Goal: Task Accomplishment & Management: Complete application form

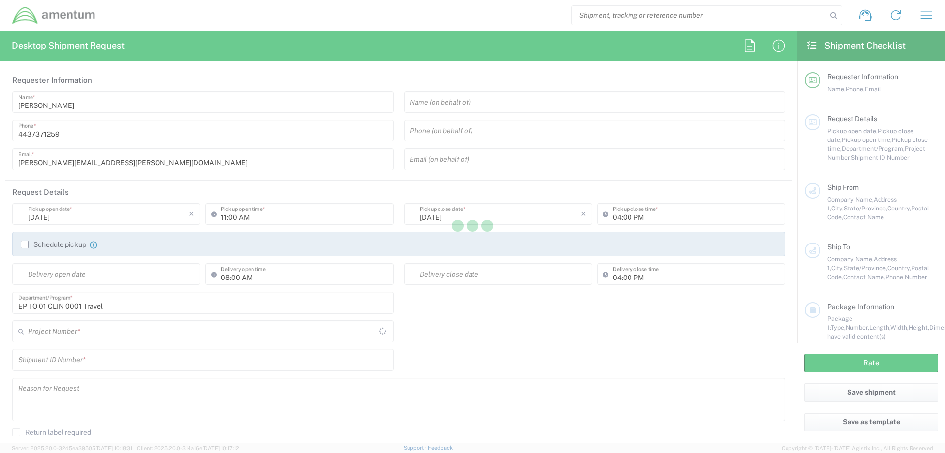
type input "[GEOGRAPHIC_DATA]"
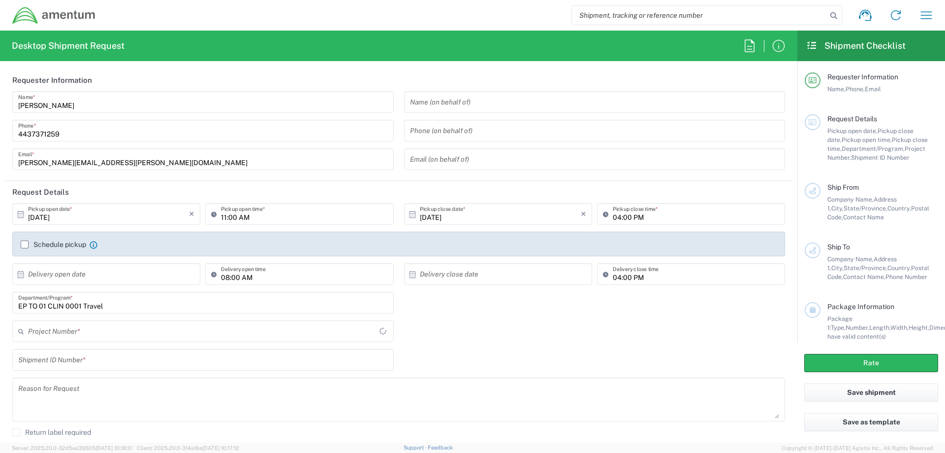
type input "[GEOGRAPHIC_DATA]"
type input "4407.0.0001.0001.TVL"
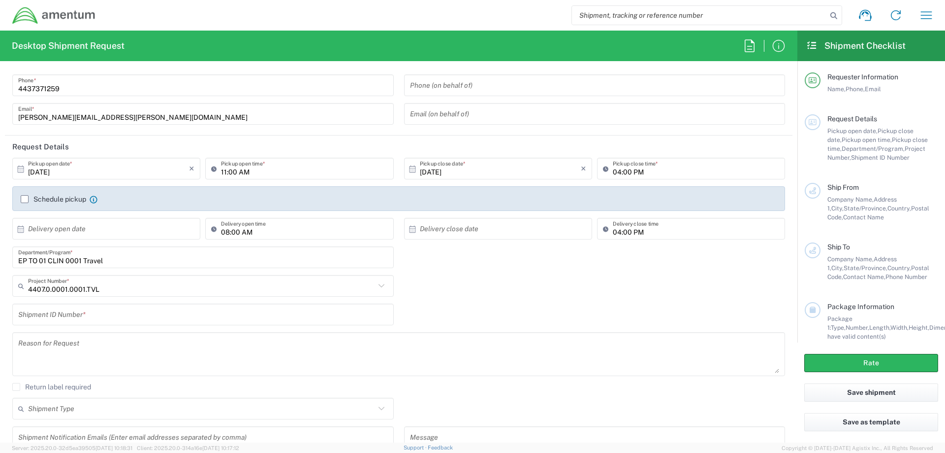
scroll to position [98, 0]
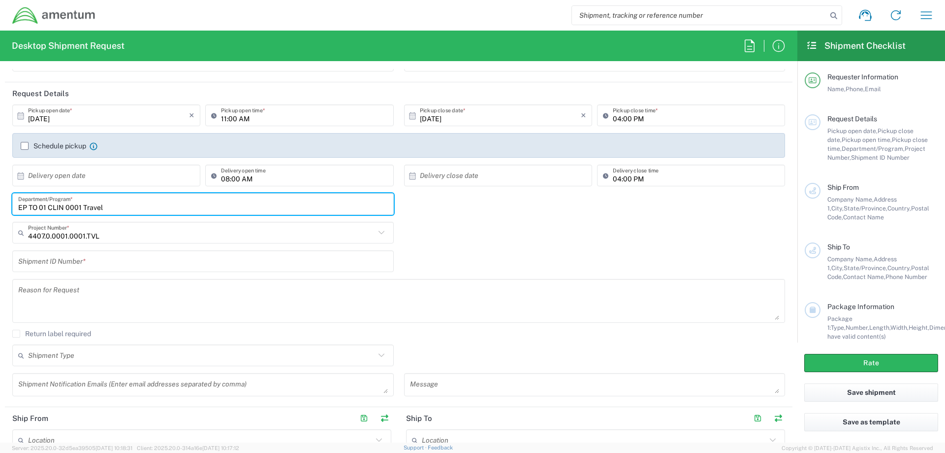
click at [128, 205] on input "EP TO 01 CLIN 0001 Travel" at bounding box center [203, 203] width 370 height 17
type input "EP"
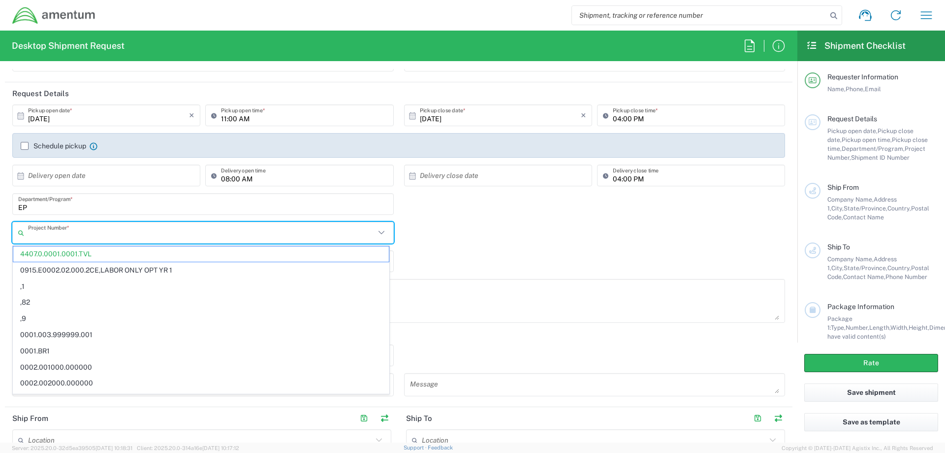
click at [111, 238] on input "text" at bounding box center [201, 232] width 347 height 17
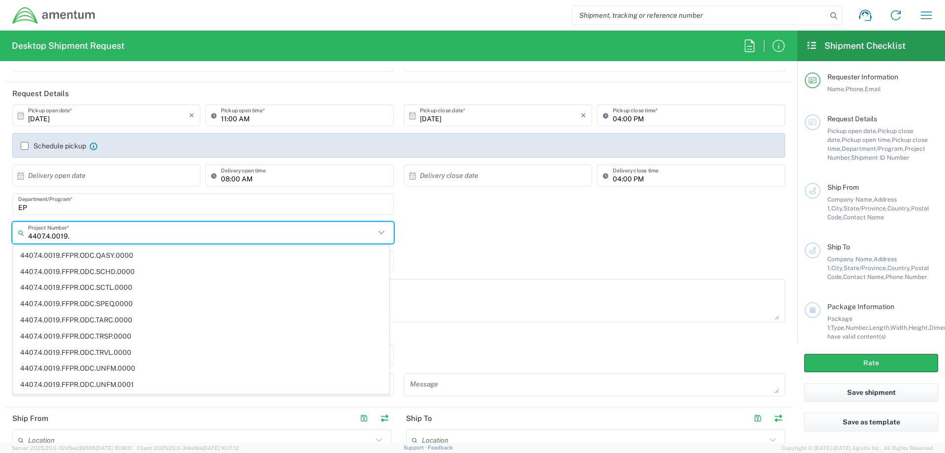
scroll to position [660, 0]
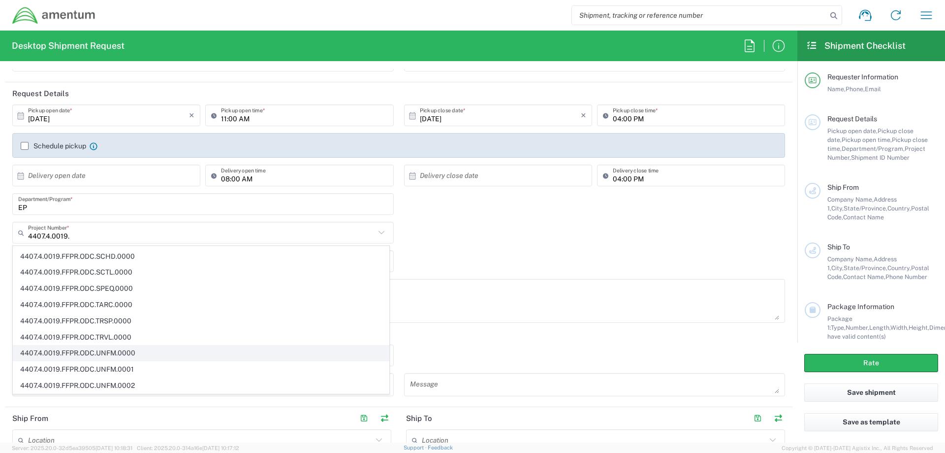
click at [204, 348] on span "4407.4.0019.FFPR.ODC.UNFM.0000" at bounding box center [201, 352] width 376 height 15
type input "4407.4.0019.FFPR.ODC.UNFM.0000"
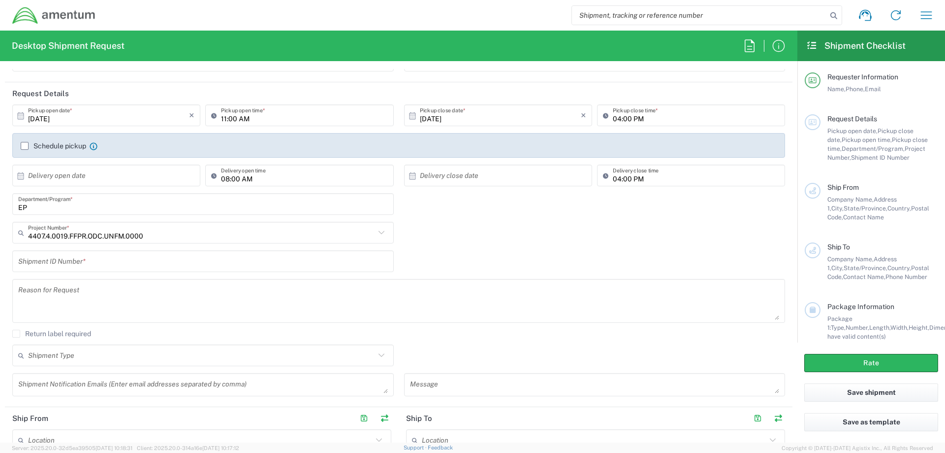
click at [155, 265] on input "text" at bounding box center [203, 261] width 370 height 17
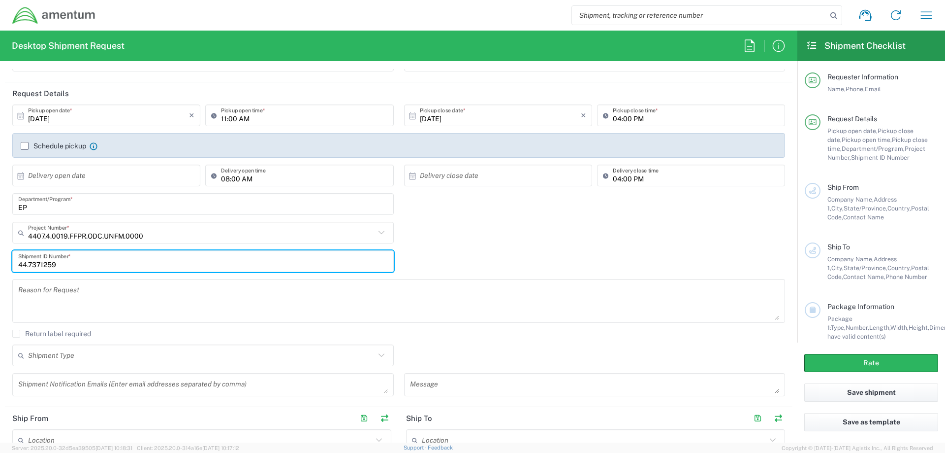
type input "44.7371259"
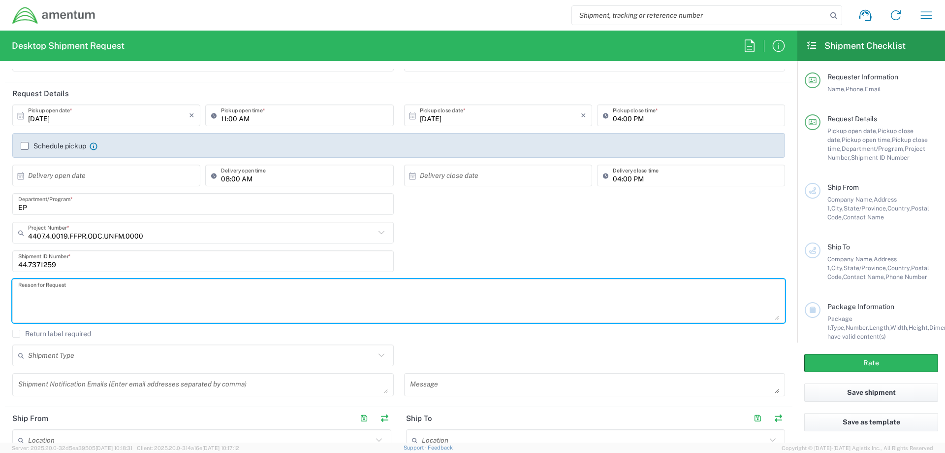
click at [115, 286] on textarea at bounding box center [398, 301] width 761 height 38
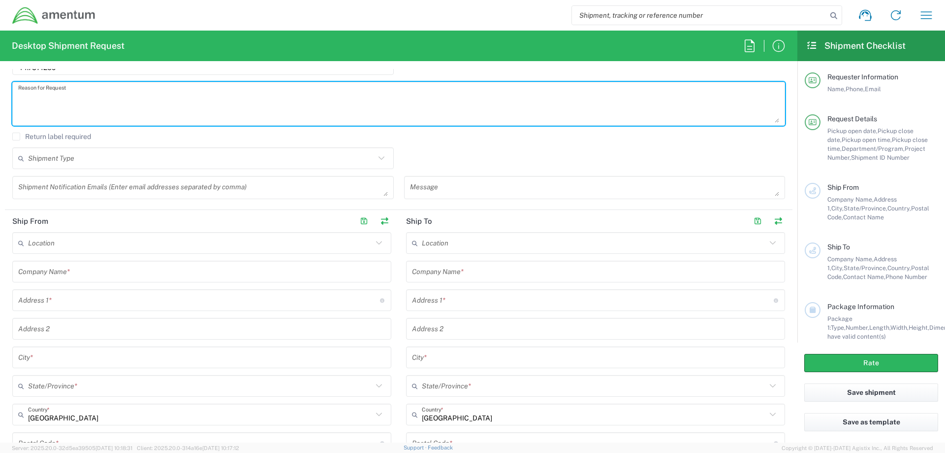
scroll to position [394, 0]
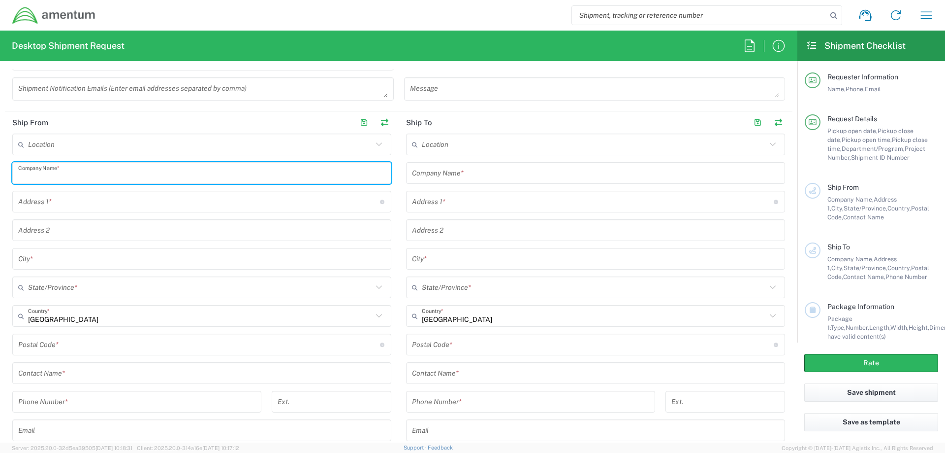
click at [120, 173] on input "text" at bounding box center [201, 172] width 367 height 17
type input "Amentum"
type input "corrina.watson@amentum.com"
type input "430 National Business Pkwy"
type input "Suite 400"
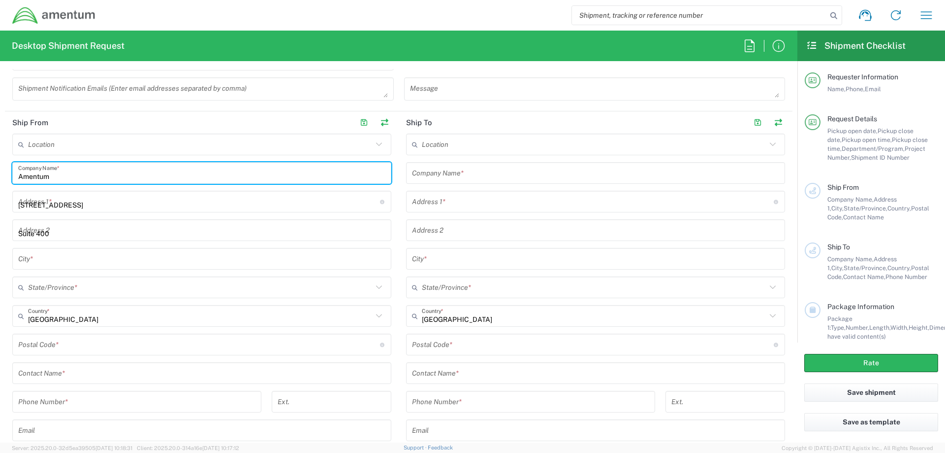
type input "Jessup"
type input "MD"
type input "United States"
type input "20701"
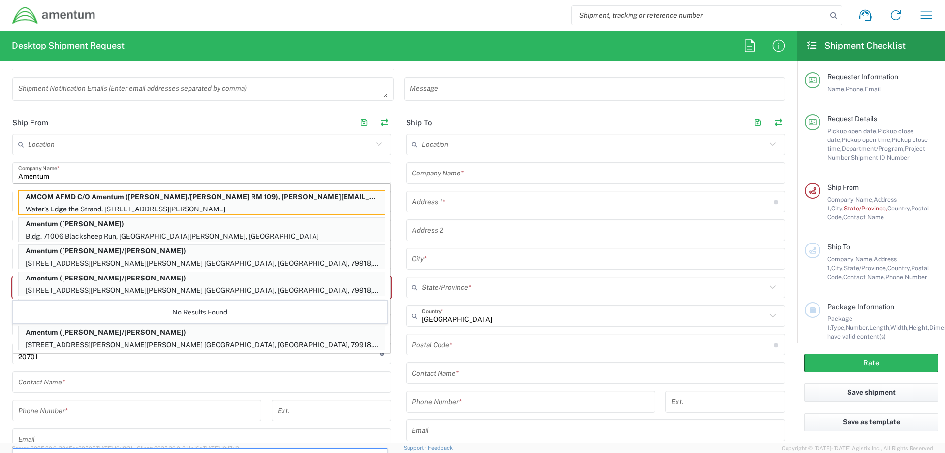
click at [4, 209] on form "Requester Information Corrina Watson Name * 4437371259 Phone * corrina.watson@a…" at bounding box center [399, 255] width 798 height 373
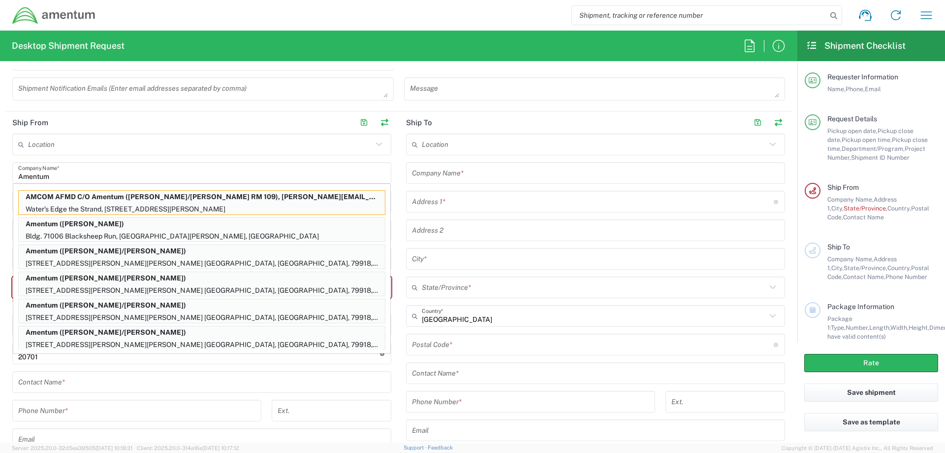
click at [60, 380] on input "text" at bounding box center [201, 381] width 367 height 17
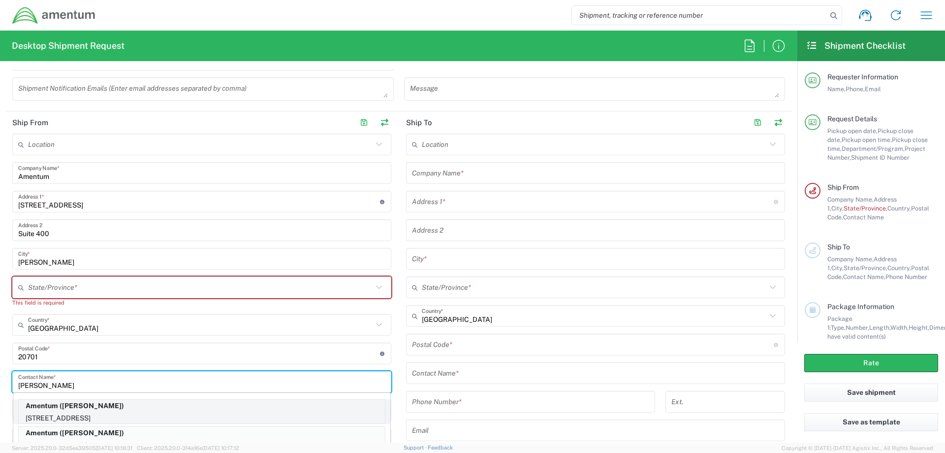
type input "Corrina Wat"
click at [178, 404] on p "Amentum (Corrina Watson)" at bounding box center [202, 405] width 366 height 12
type input "Annapolis Junction"
type input "Maryland"
type input "Corrina Watson"
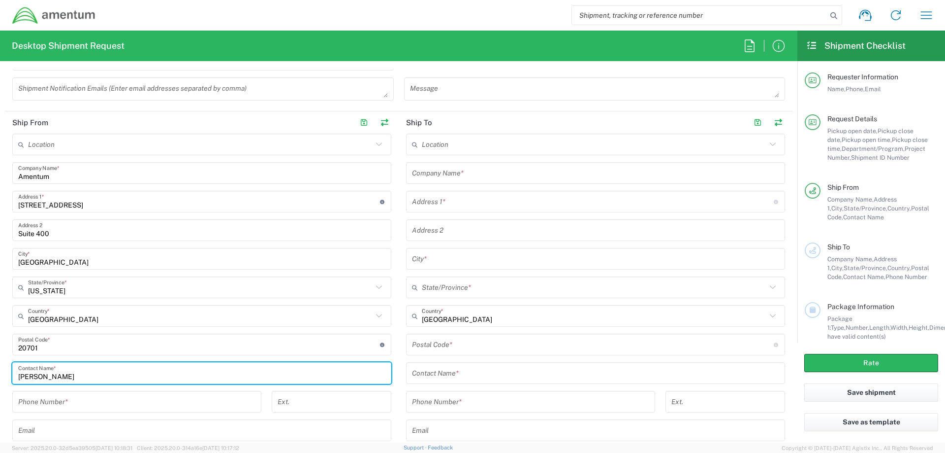
click at [129, 407] on input "tel" at bounding box center [136, 401] width 237 height 17
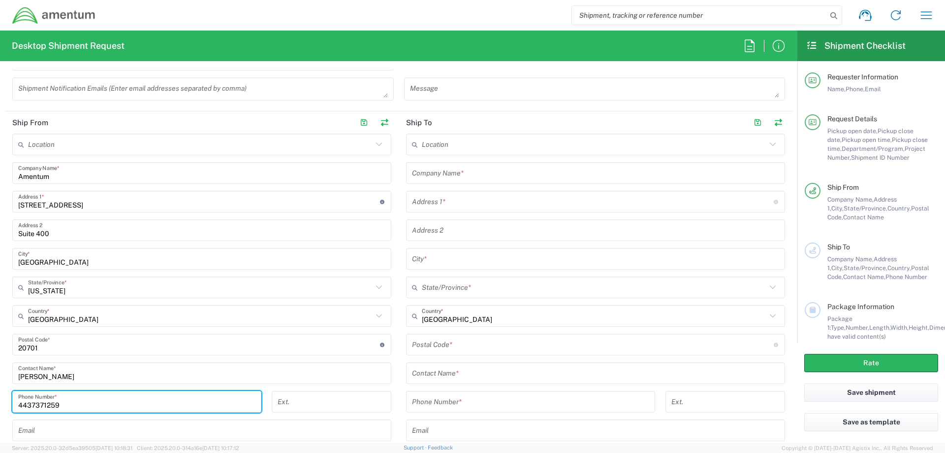
type input "4437371259"
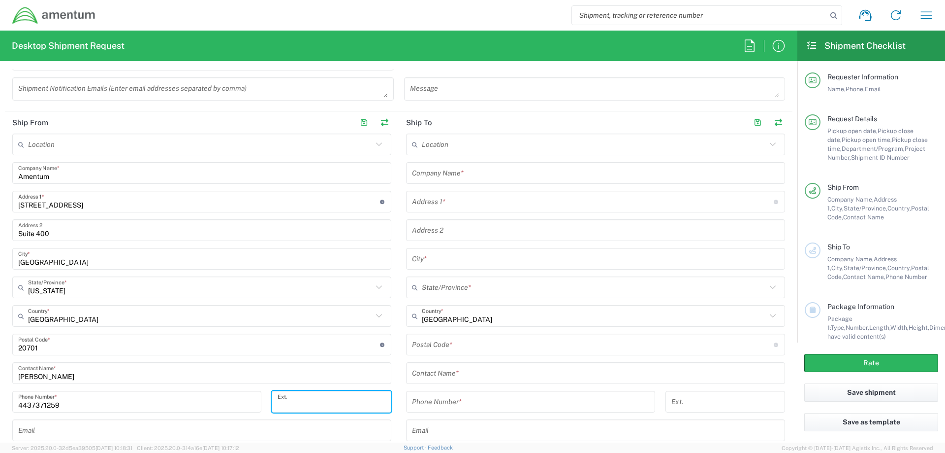
click at [336, 400] on input "tel" at bounding box center [332, 401] width 108 height 17
click at [466, 174] on input "text" at bounding box center [595, 172] width 367 height 17
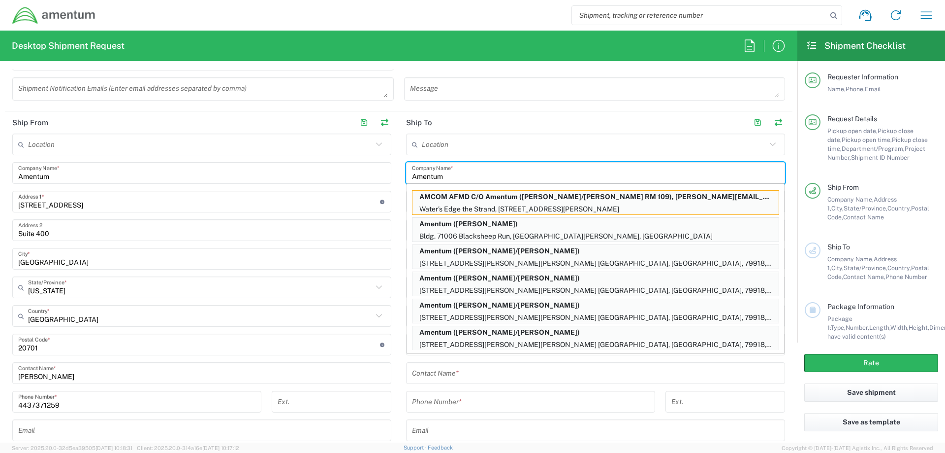
type input "Amentum"
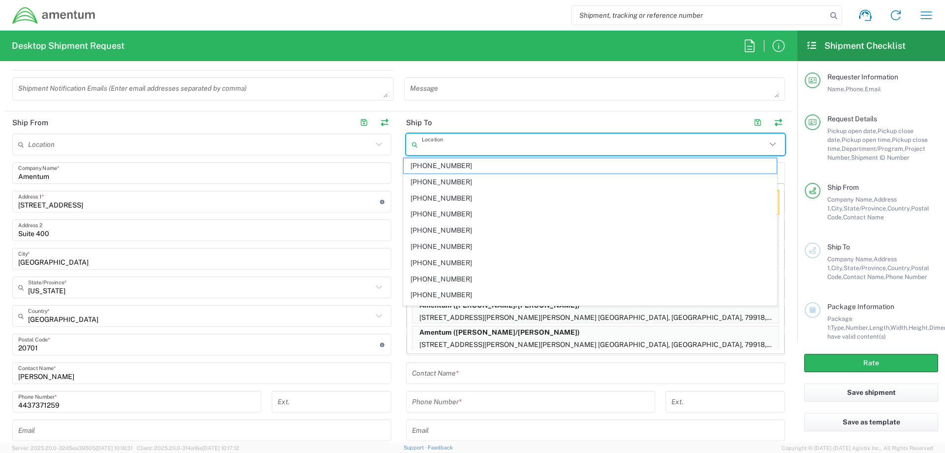
click at [542, 149] on input "text" at bounding box center [594, 144] width 345 height 17
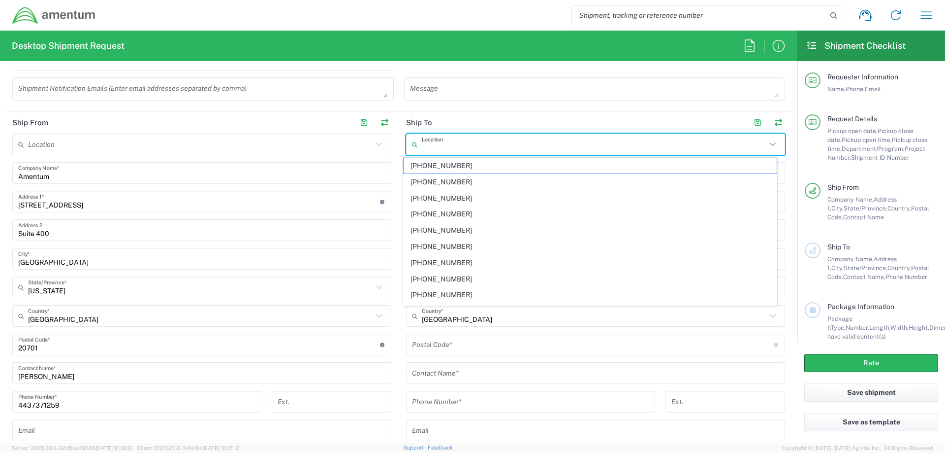
click at [628, 348] on input "undefined" at bounding box center [593, 344] width 362 height 17
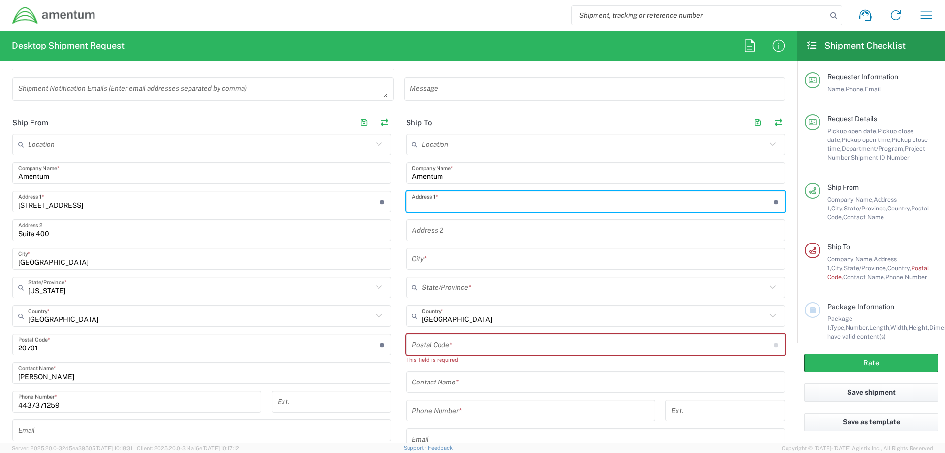
click at [498, 197] on input "text" at bounding box center [593, 201] width 362 height 17
type input "13983 Shaggy Peak Drive"
click at [461, 261] on input "text" at bounding box center [595, 258] width 367 height 17
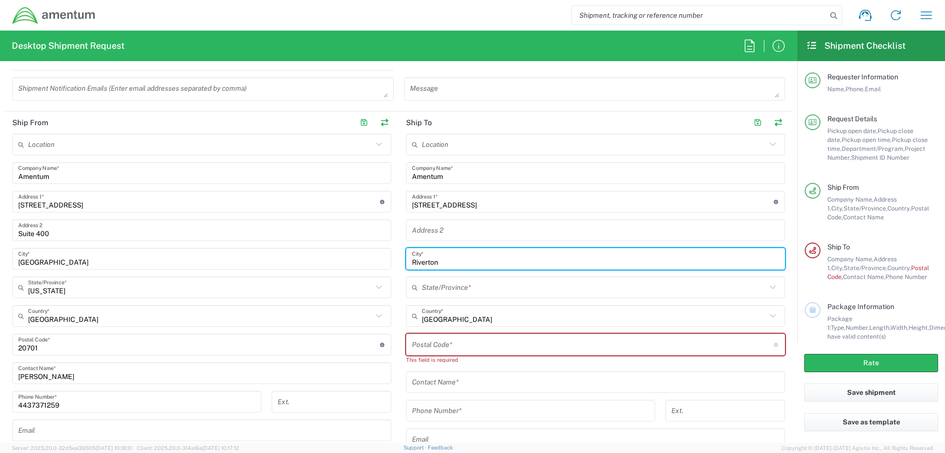
type input "Riverton"
click at [457, 286] on input "text" at bounding box center [594, 287] width 345 height 17
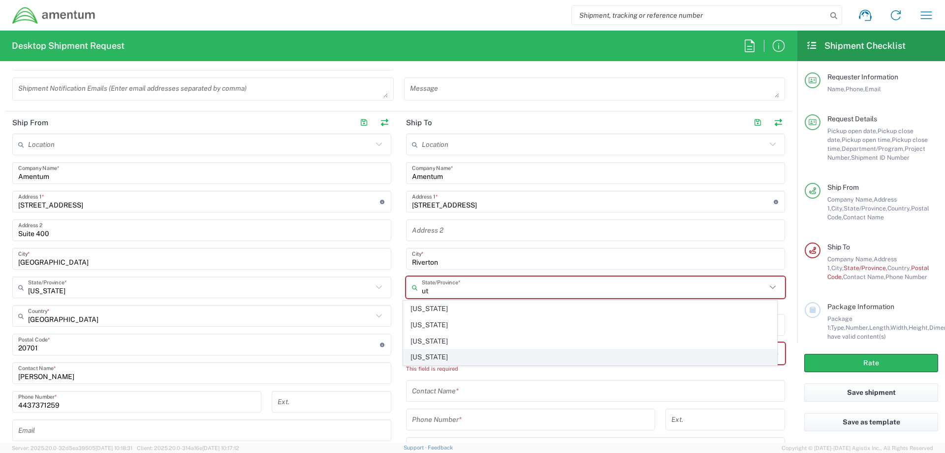
click at [452, 352] on span "Utah" at bounding box center [591, 356] width 374 height 15
type input "Utah"
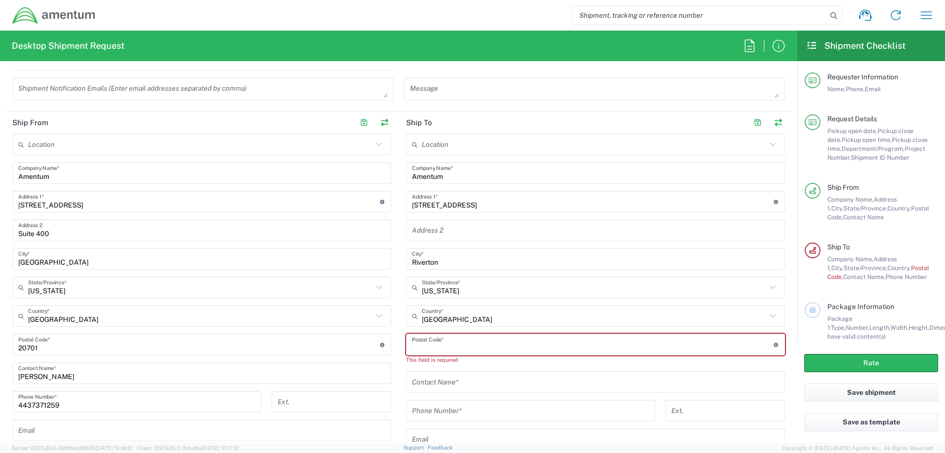
click at [456, 348] on input "undefined" at bounding box center [593, 344] width 362 height 17
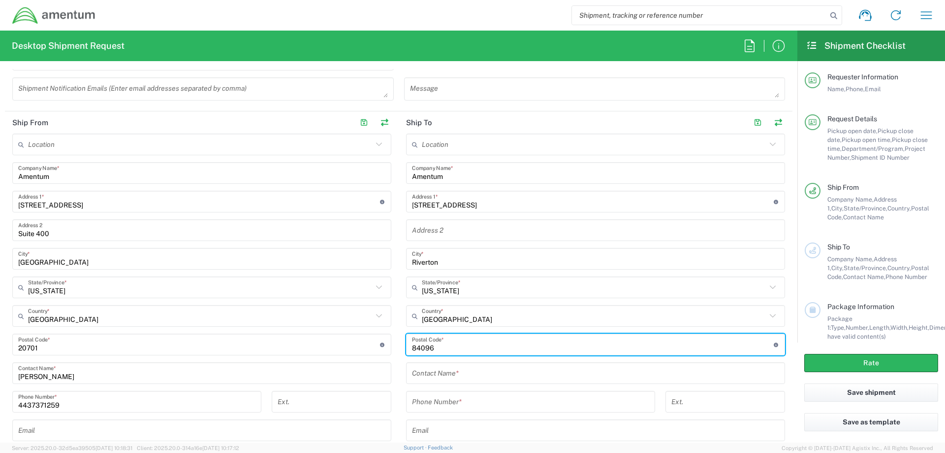
type input "84096"
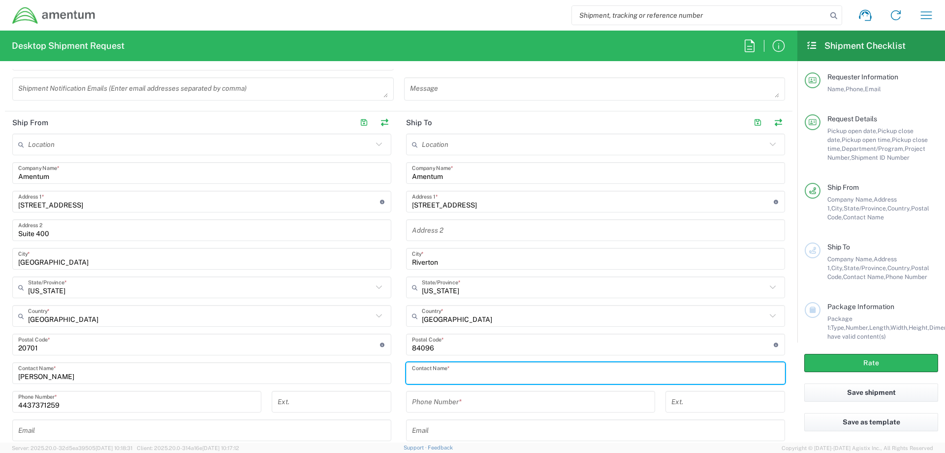
click at [463, 373] on input "text" at bounding box center [595, 372] width 367 height 17
type input "Clark Butler"
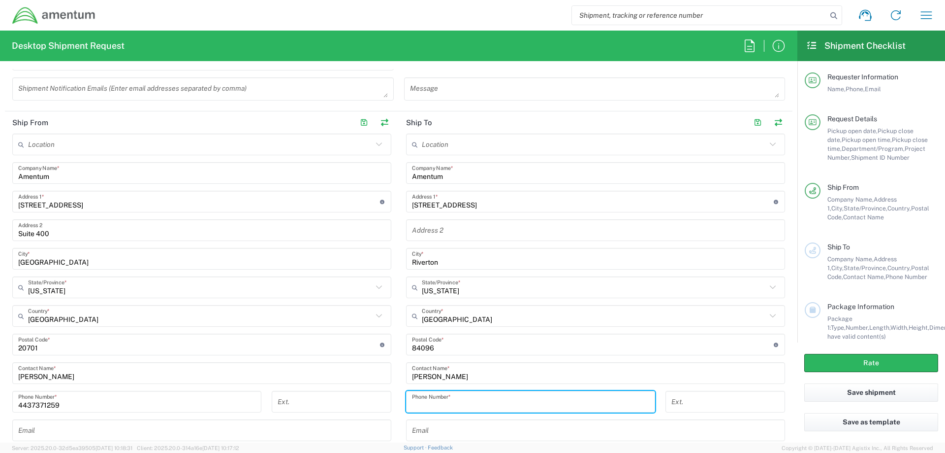
click at [458, 402] on input "tel" at bounding box center [530, 401] width 237 height 17
type input "801 302 3588"
click at [475, 427] on input "text" at bounding box center [595, 430] width 367 height 17
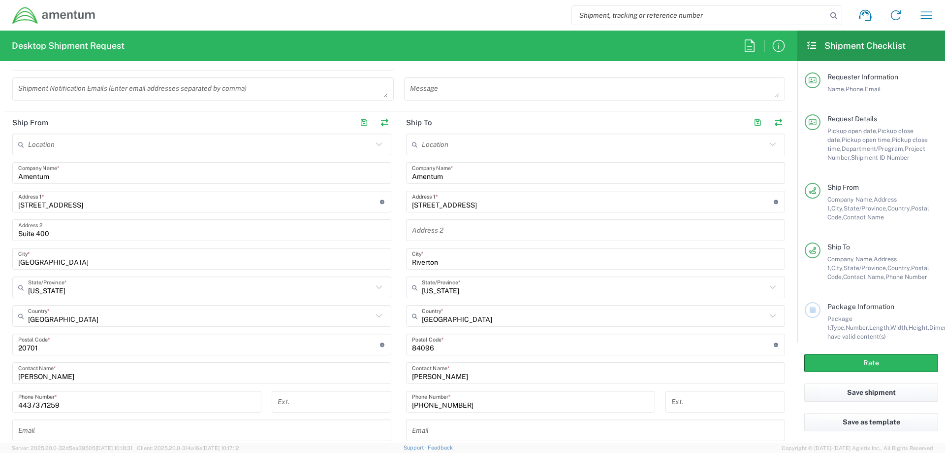
click at [783, 361] on main "Location 1002-4122-6 1006-5256-0 1026-8910-0 1281-0560-3 1369-6441-0 1402-6962-…" at bounding box center [596, 312] width 394 height 358
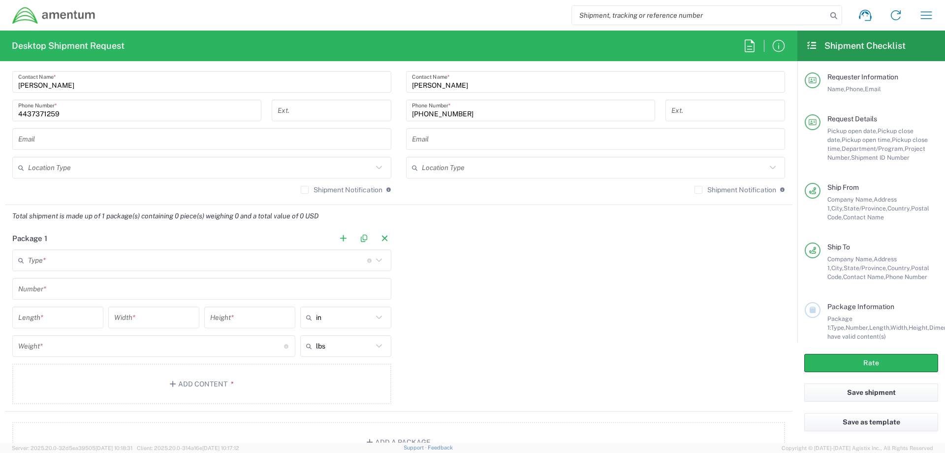
scroll to position [689, 0]
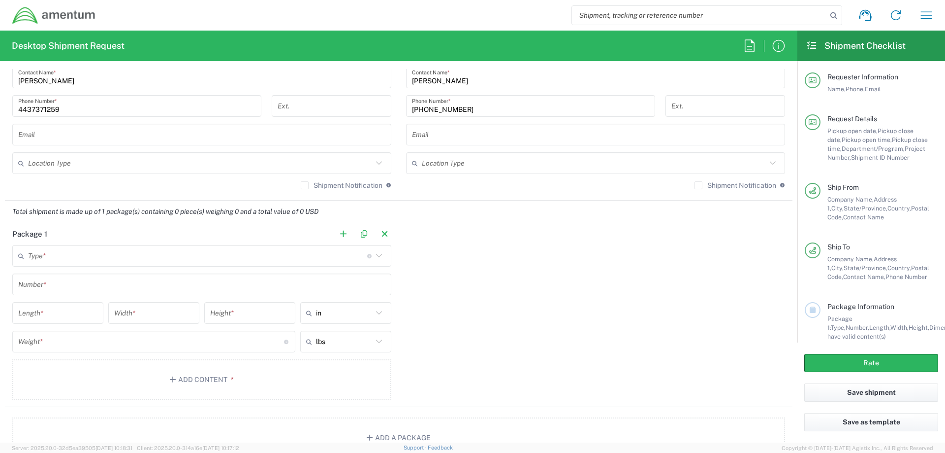
click at [378, 256] on icon at bounding box center [379, 255] width 13 height 13
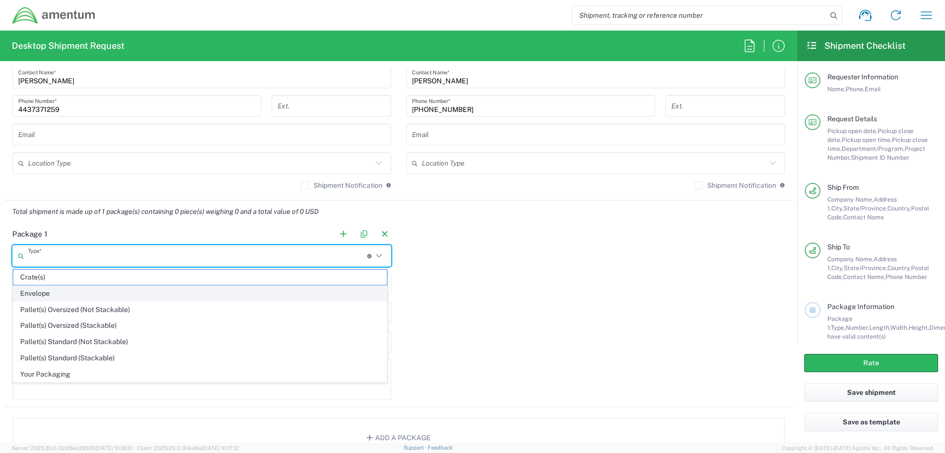
click at [165, 290] on span "Envelope" at bounding box center [200, 293] width 374 height 15
type input "Envelope"
type input "1"
type input "9.5"
type input "12.5"
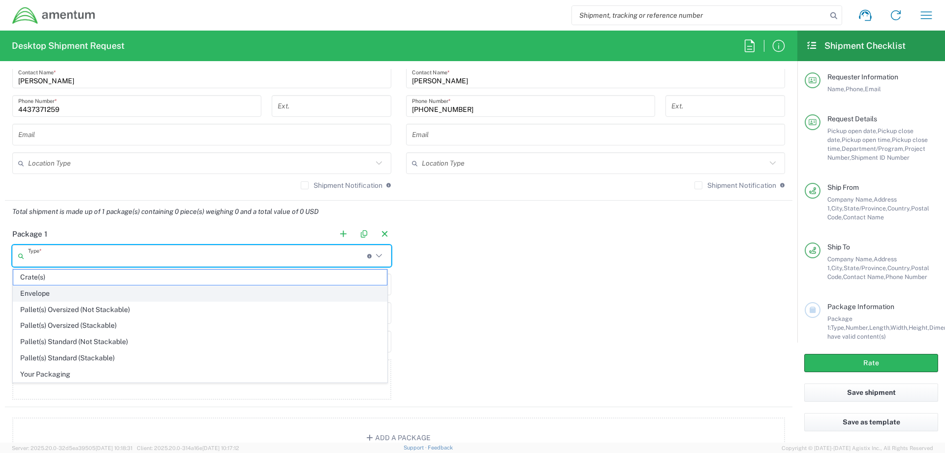
type input "0.25"
type input "1"
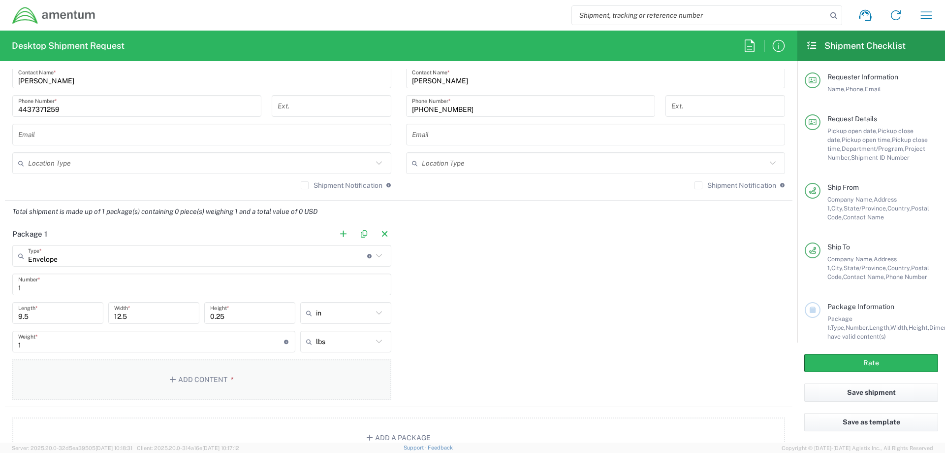
click at [220, 380] on button "Add Content *" at bounding box center [201, 379] width 379 height 40
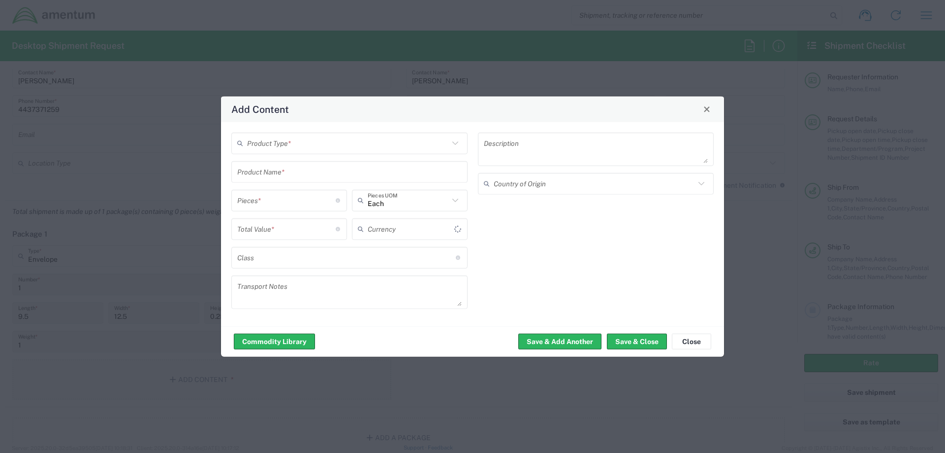
type input "US Dollar"
click at [453, 143] on icon at bounding box center [455, 142] width 13 height 13
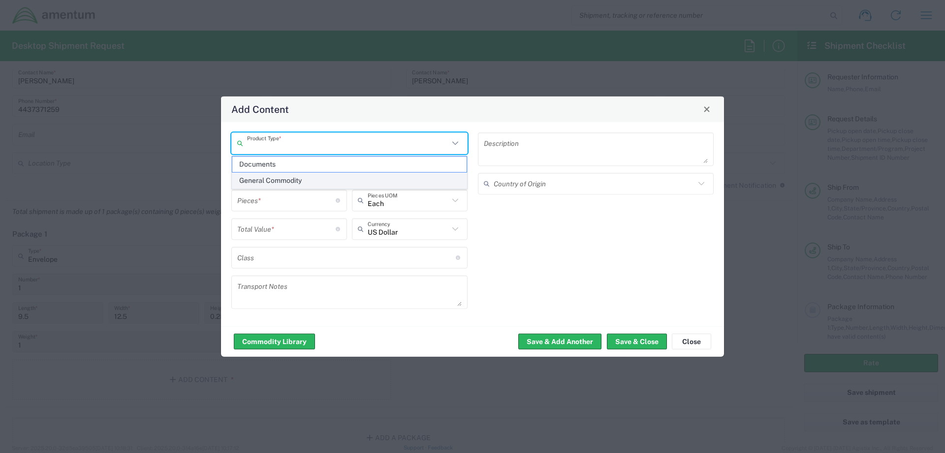
click at [327, 180] on span "General Commodity" at bounding box center [349, 180] width 234 height 15
type input "General Commodity"
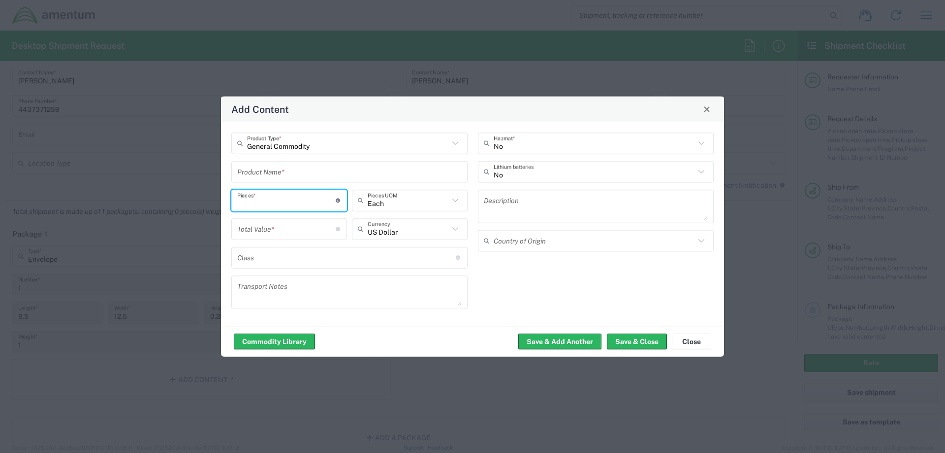
click at [317, 200] on input "number" at bounding box center [286, 200] width 98 height 17
type input "1"
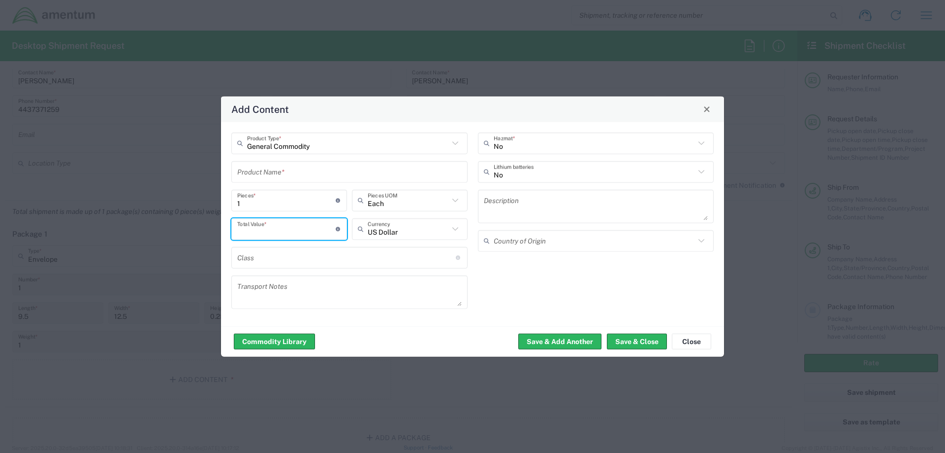
click at [254, 228] on input "number" at bounding box center [286, 228] width 98 height 17
type input "1"
click at [639, 340] on button "Save & Close" at bounding box center [637, 341] width 60 height 16
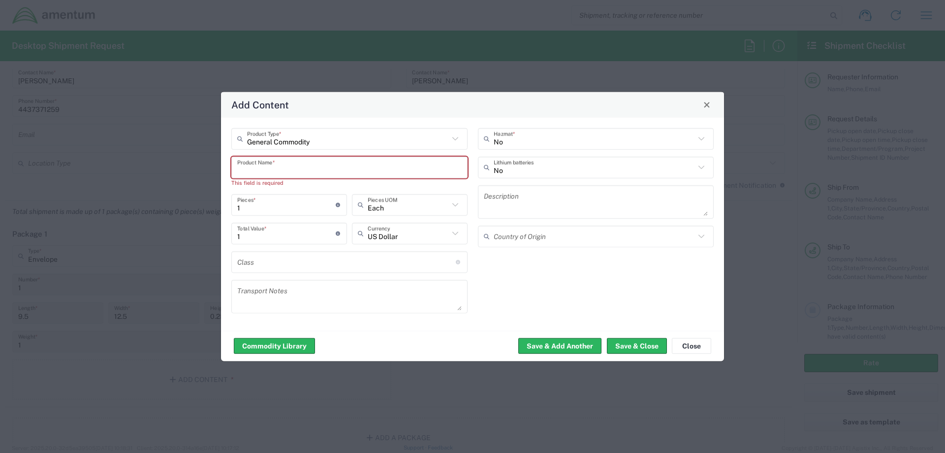
click at [312, 164] on input "text" at bounding box center [349, 167] width 225 height 17
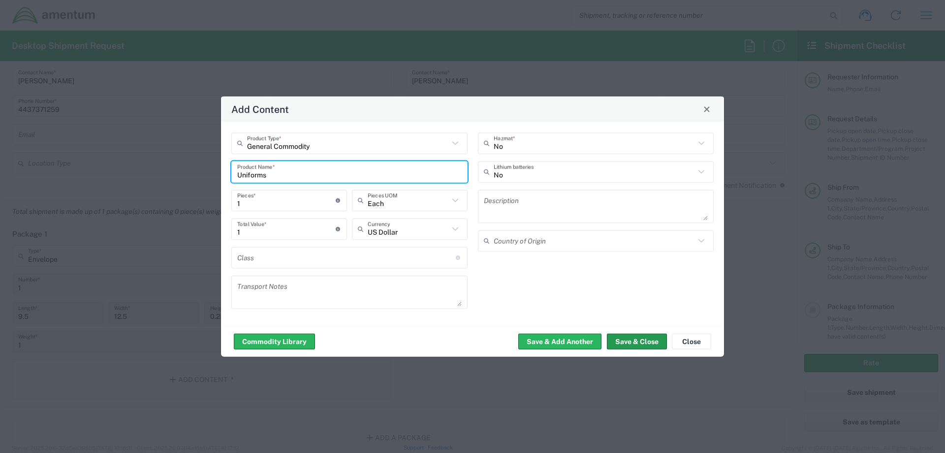
type input "Uniforms"
click at [645, 335] on button "Save & Close" at bounding box center [637, 341] width 60 height 16
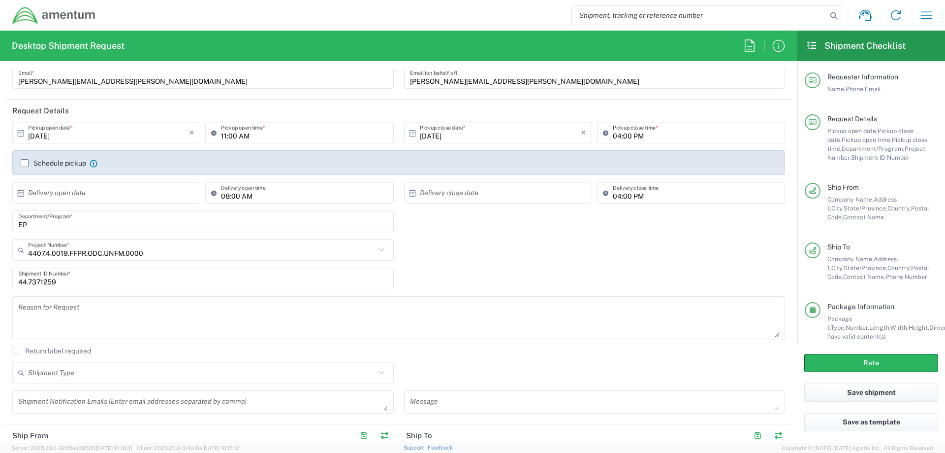
scroll to position [0, 0]
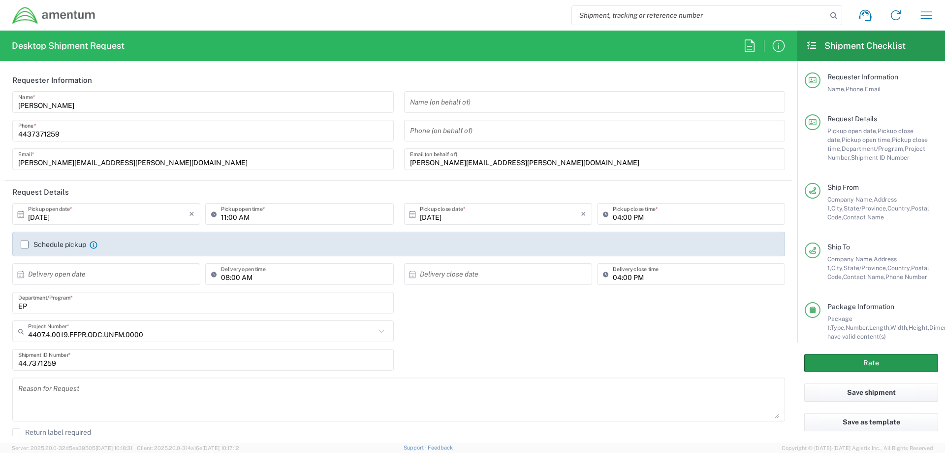
click at [854, 358] on button "Rate" at bounding box center [872, 363] width 134 height 18
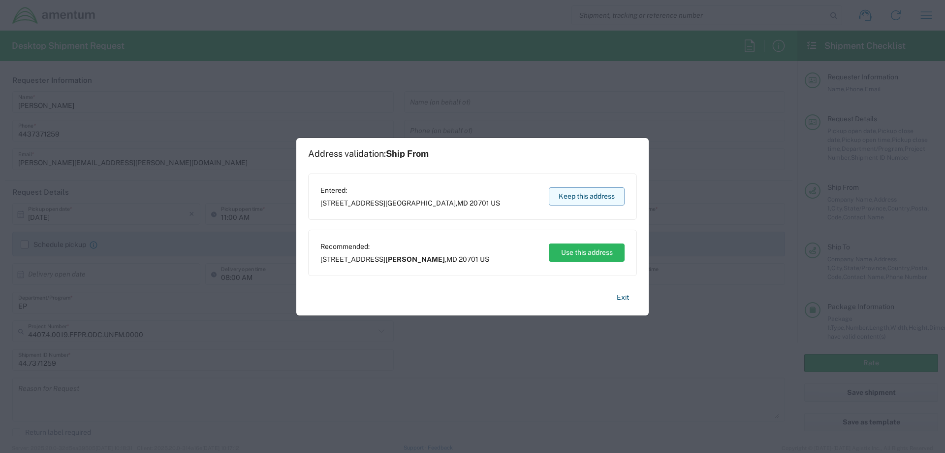
click at [586, 195] on button "Keep this address" at bounding box center [587, 196] width 76 height 18
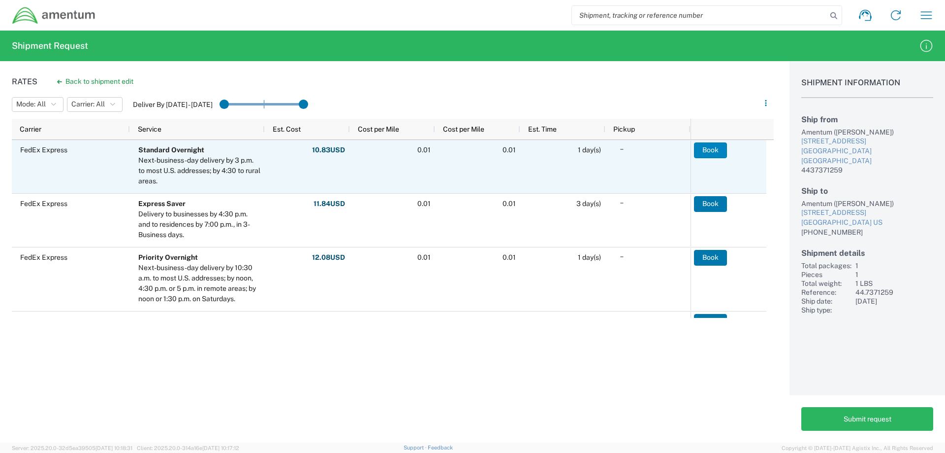
click at [714, 147] on button "Book" at bounding box center [710, 150] width 33 height 16
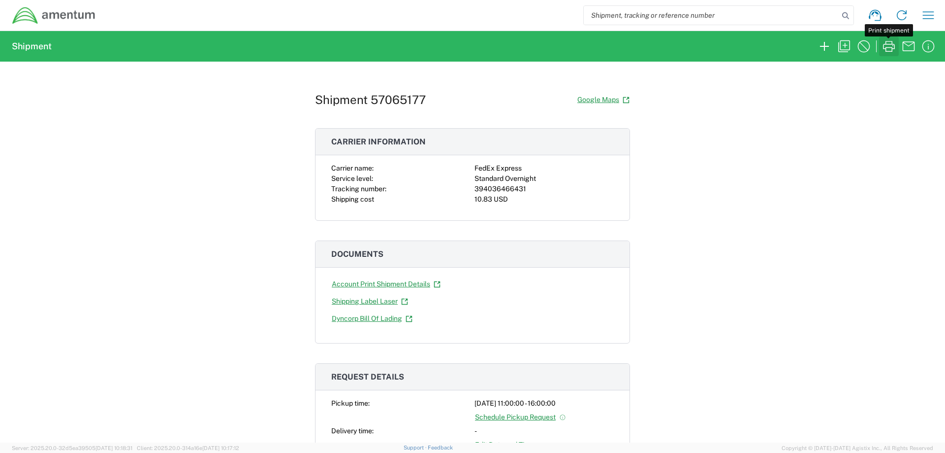
click at [890, 48] on icon "button" at bounding box center [889, 46] width 16 height 16
